Goal: Task Accomplishment & Management: Manage account settings

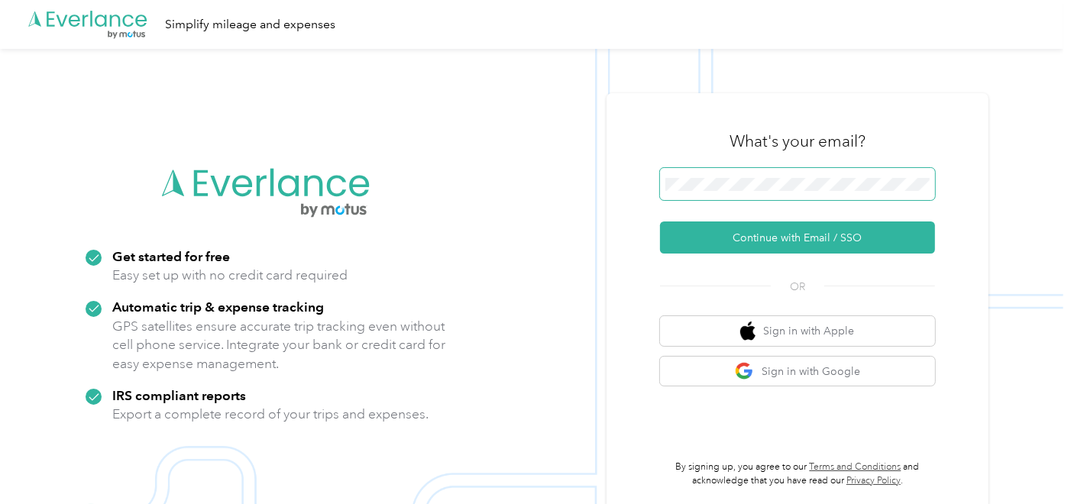
click at [767, 170] on span at bounding box center [797, 184] width 275 height 32
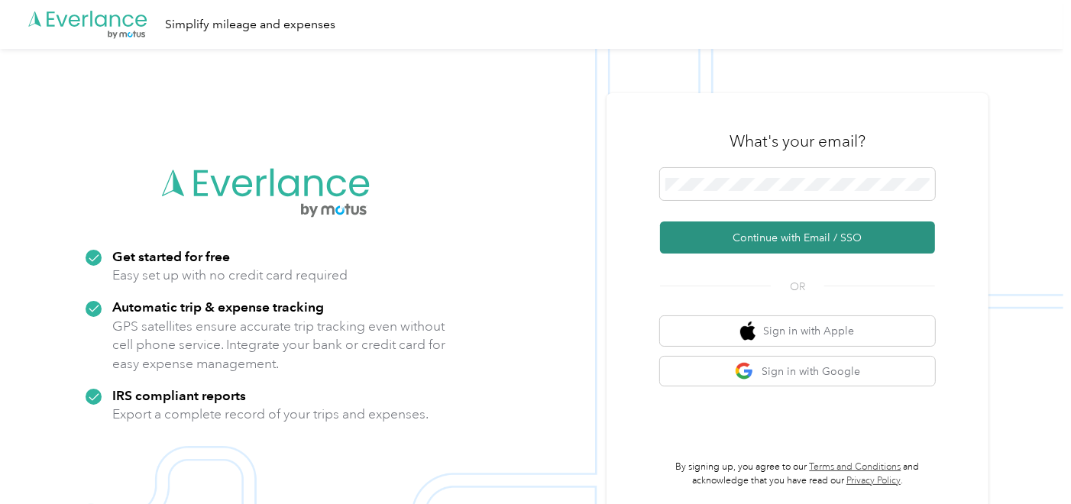
click at [778, 242] on button "Continue with Email / SSO" at bounding box center [797, 238] width 275 height 32
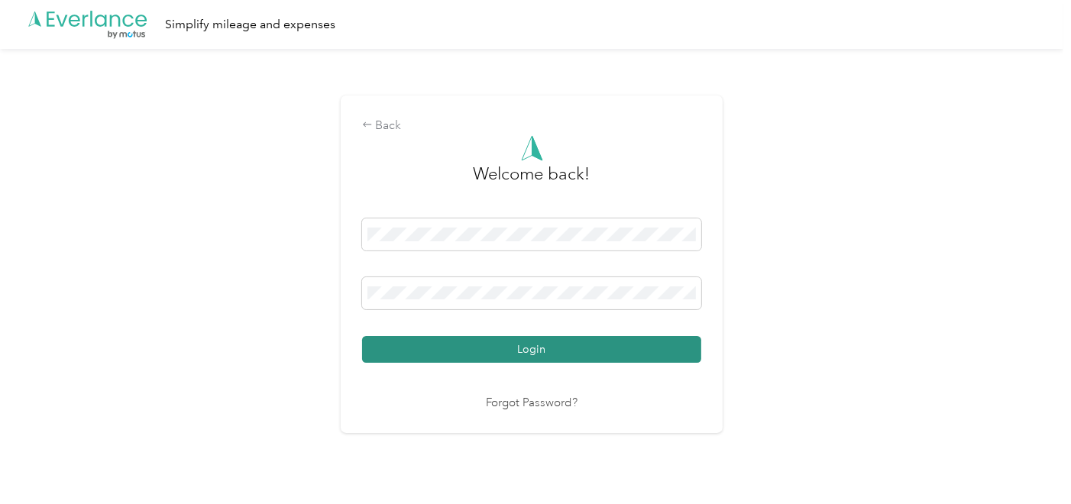
click at [502, 349] on button "Login" at bounding box center [531, 349] width 339 height 27
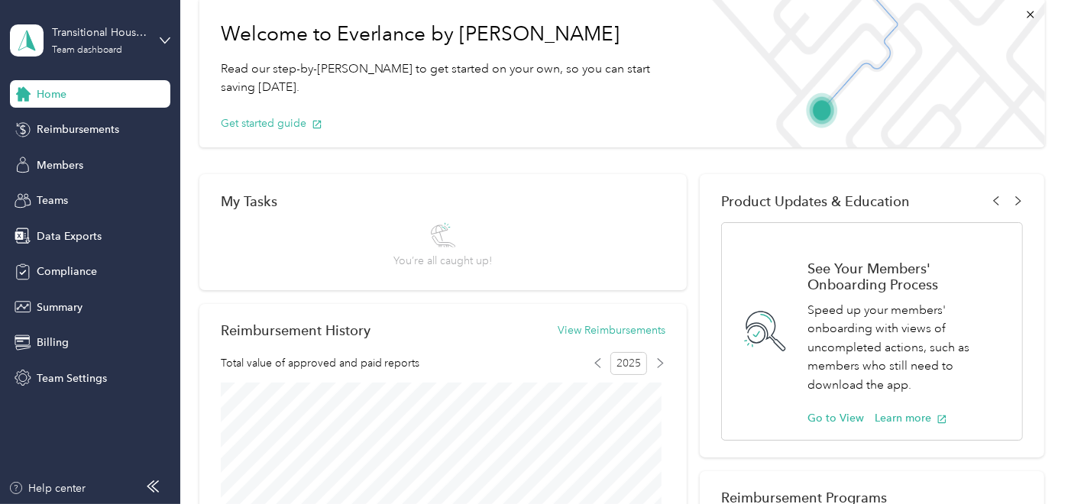
scroll to position [254, 0]
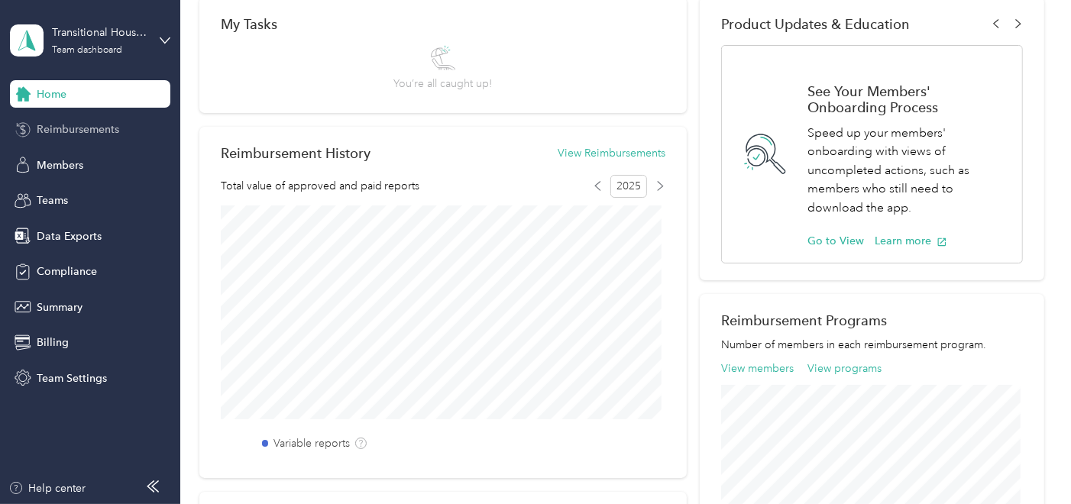
click at [59, 124] on span "Reimbursements" at bounding box center [78, 130] width 83 height 16
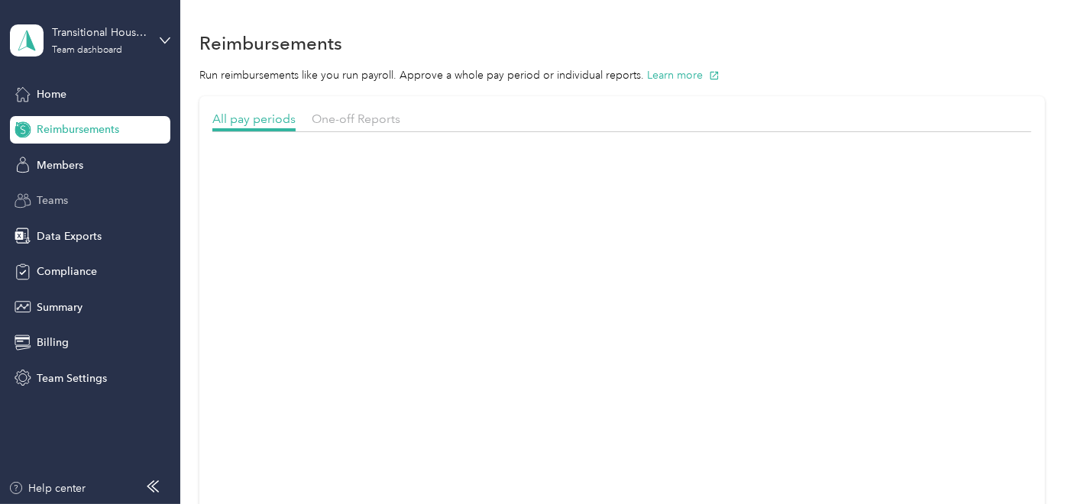
click at [54, 190] on div "Teams" at bounding box center [90, 201] width 160 height 28
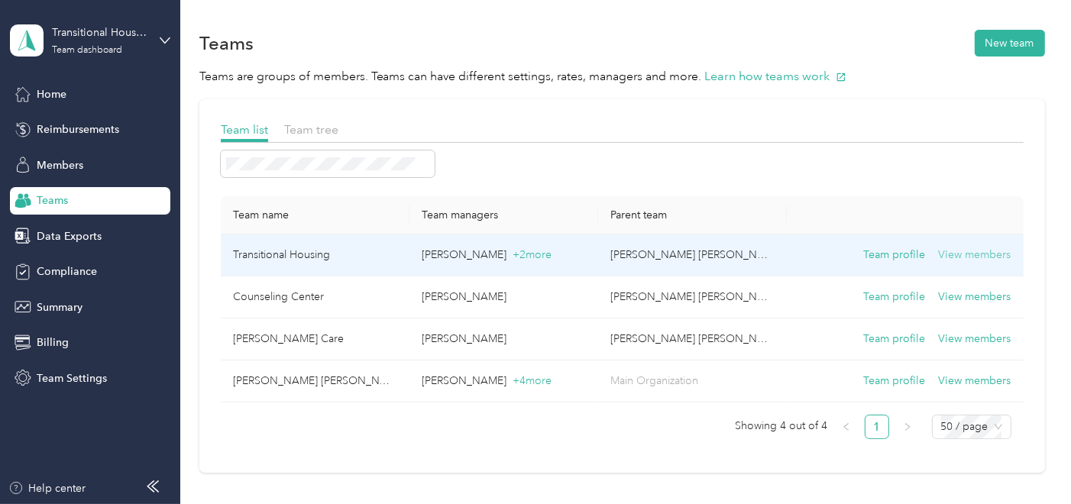
click at [972, 253] on button "View members" at bounding box center [975, 255] width 73 height 17
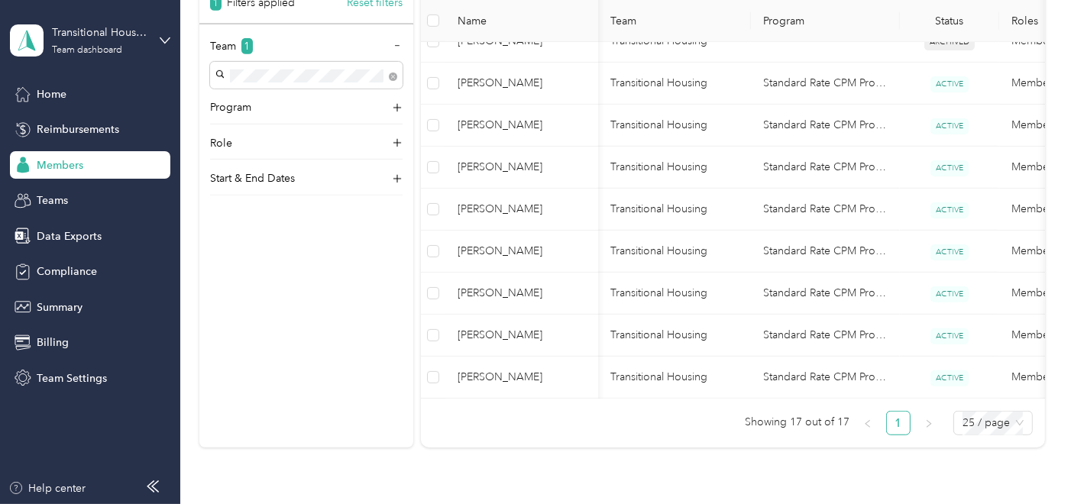
scroll to position [0, 112]
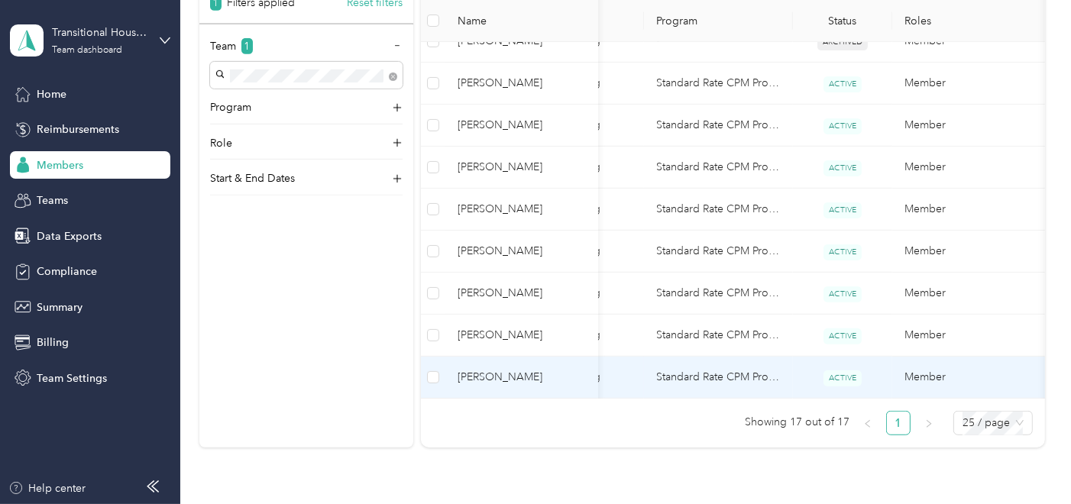
click at [923, 375] on td "Member" at bounding box center [969, 378] width 153 height 42
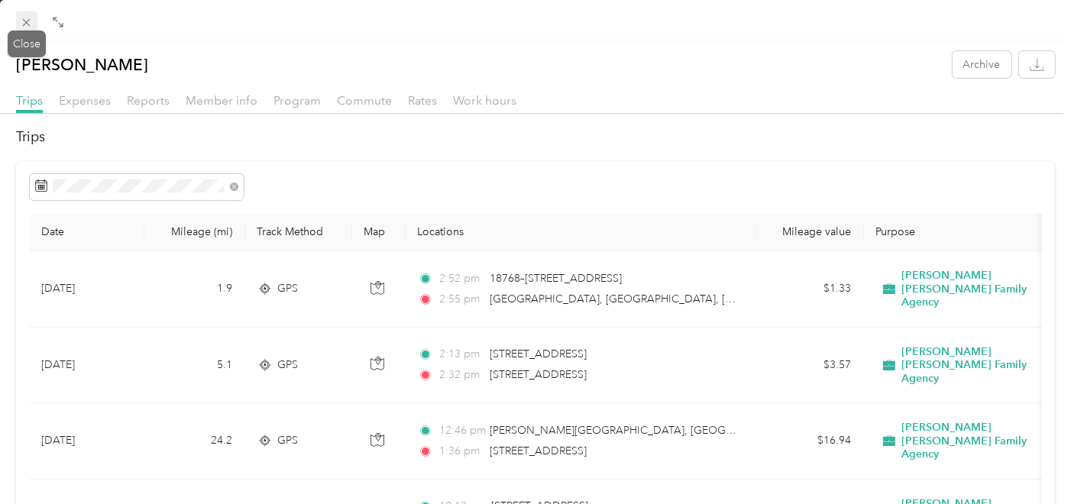
click at [28, 11] on span at bounding box center [26, 21] width 21 height 21
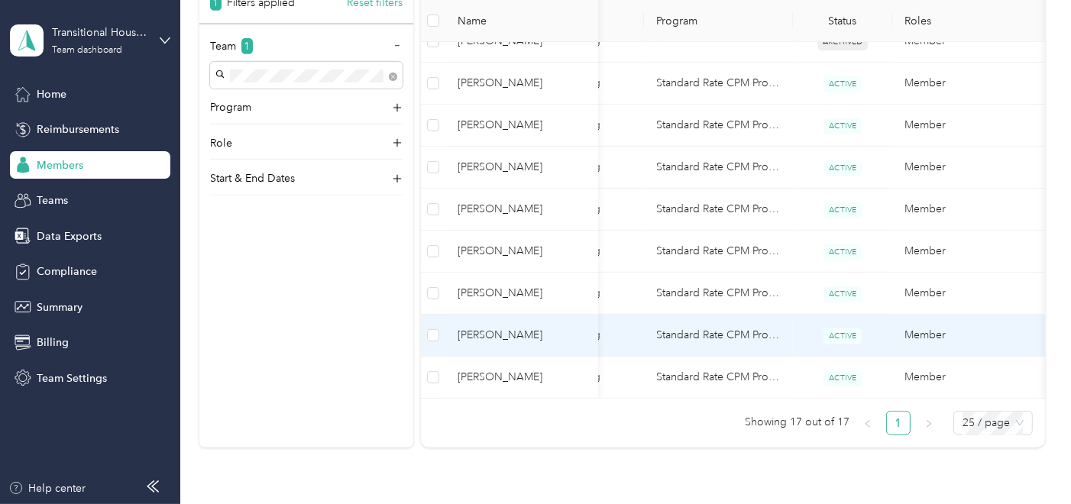
click at [930, 331] on td "Member" at bounding box center [969, 336] width 153 height 42
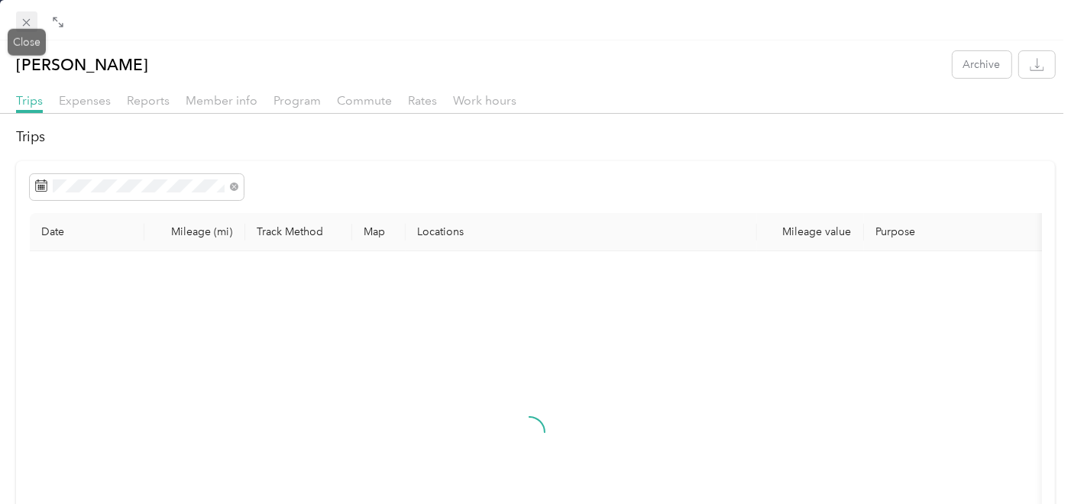
click at [26, 20] on icon at bounding box center [26, 22] width 13 height 13
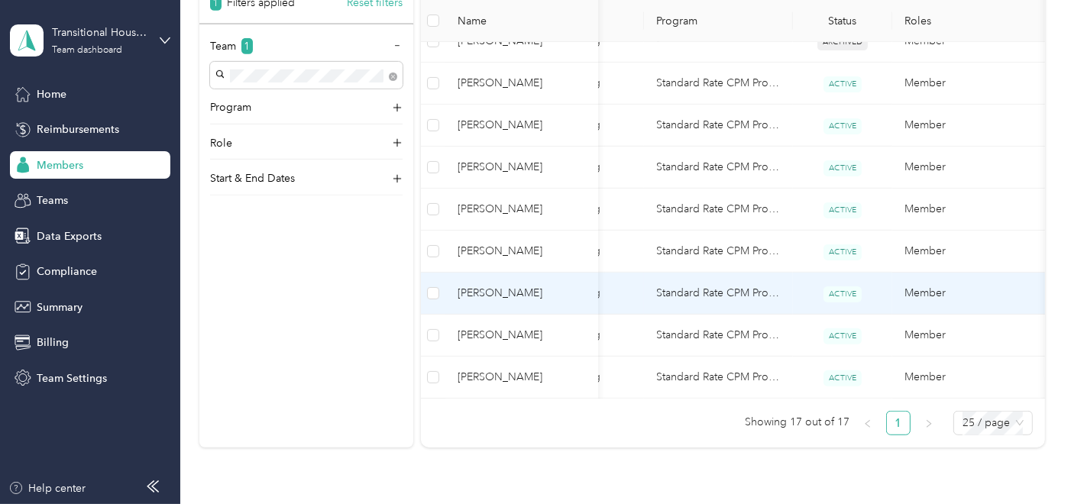
click at [913, 294] on td "Member" at bounding box center [969, 294] width 153 height 42
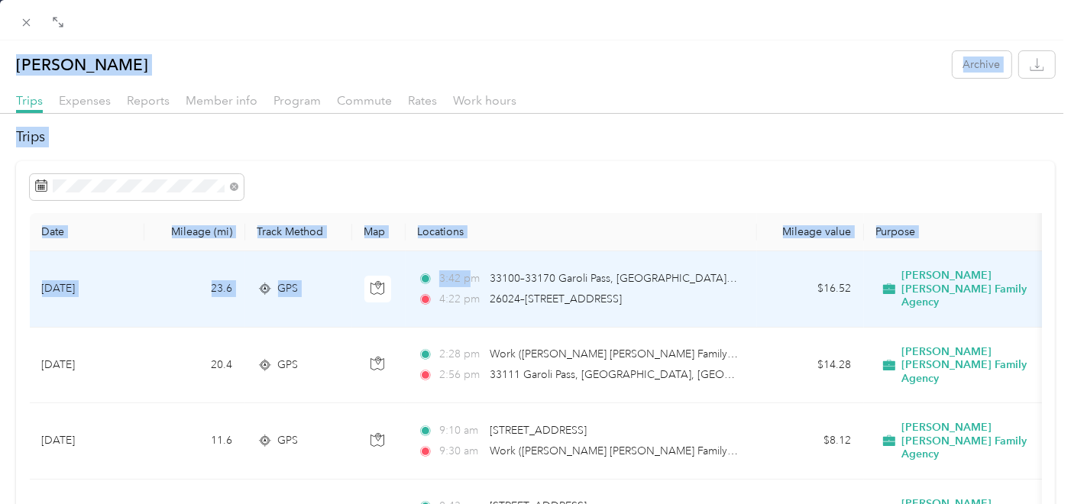
drag, startPoint x: 24, startPoint y: 18, endPoint x: 468, endPoint y: 265, distance: 508.0
click at [468, 265] on div "[PERSON_NAME] Archive Trips Expenses Reports Member info Program Commute Rates …" at bounding box center [535, 272] width 1071 height 545
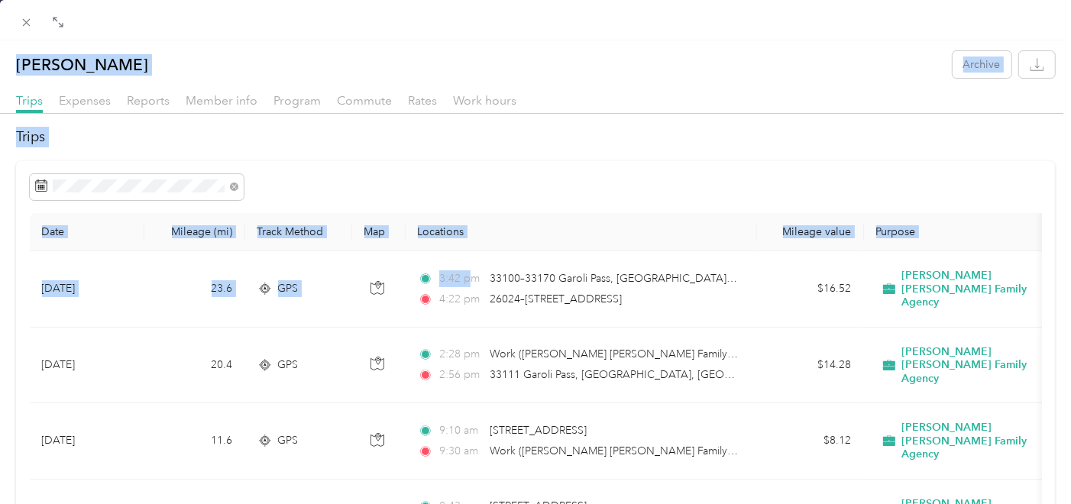
click at [688, 139] on h2 "Trips" at bounding box center [535, 137] width 1039 height 21
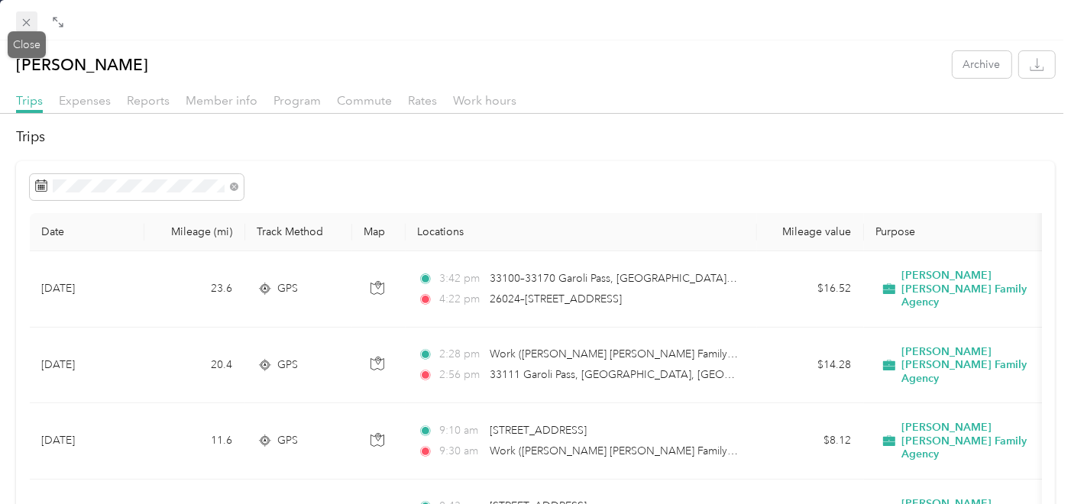
click at [21, 15] on span at bounding box center [26, 21] width 21 height 21
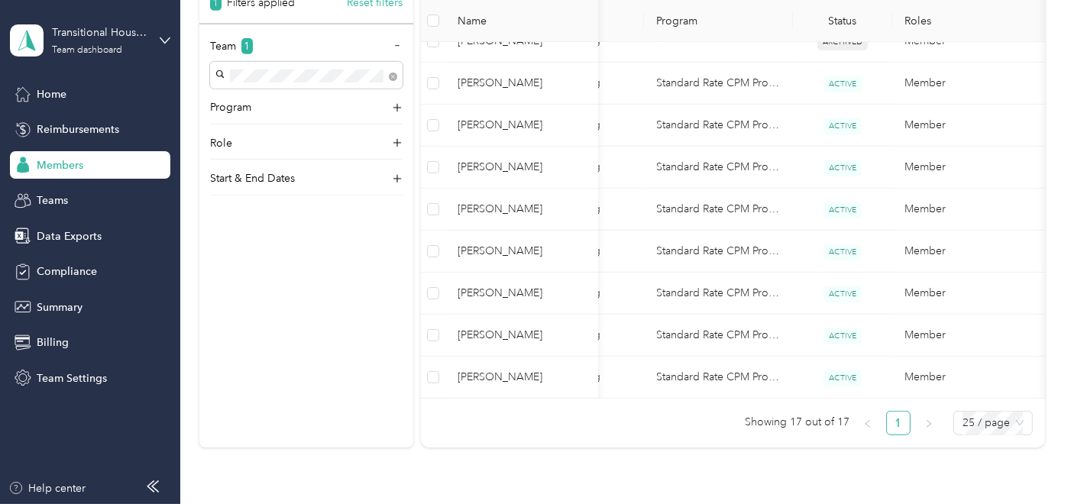
click at [159, 31] on div "Transitional Housing Team dashboard" at bounding box center [90, 40] width 160 height 53
click at [61, 189] on div "Log out" at bounding box center [53, 194] width 59 height 16
